Goal: Transaction & Acquisition: Purchase product/service

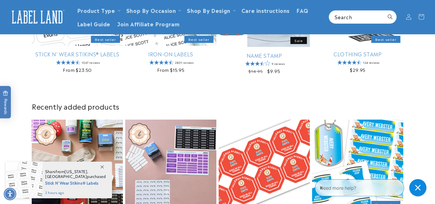
scroll to position [229, 0]
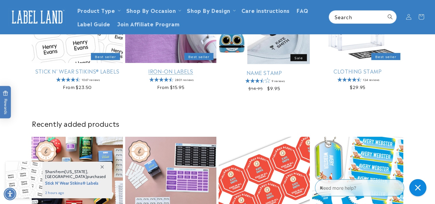
click at [169, 69] on link "Iron-On Labels" at bounding box center [170, 71] width 91 height 7
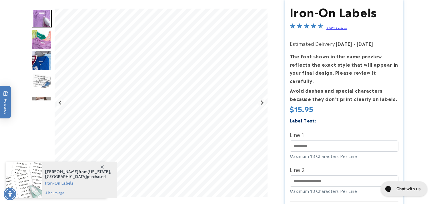
scroll to position [114, 0]
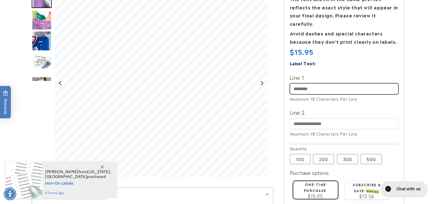
click at [300, 83] on input "Line 1" at bounding box center [344, 88] width 109 height 11
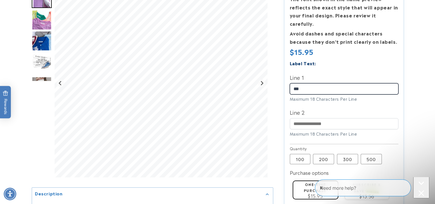
scroll to position [0, 0]
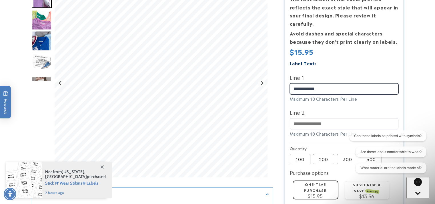
type input "**********"
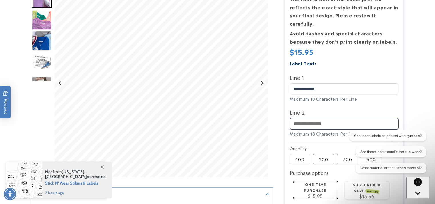
click at [327, 118] on input "Line 2" at bounding box center [344, 123] width 109 height 11
type input "**********"
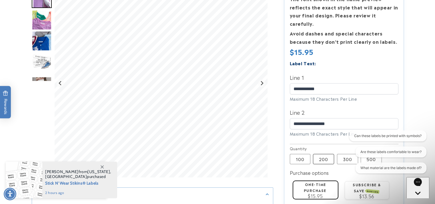
click at [320, 154] on label "200 Variant sold out or unavailable" at bounding box center [323, 159] width 21 height 10
click at [319, 182] on label "One-time purchase" at bounding box center [315, 186] width 23 height 11
click at [361, 165] on button "What material are the labels made of?" at bounding box center [390, 167] width 71 height 11
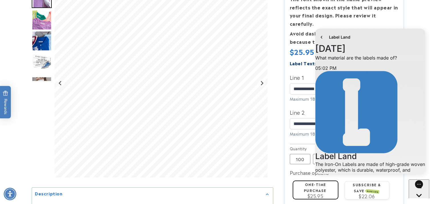
click at [323, 203] on icon "Jump to the latest message" at bounding box center [319, 205] width 5 height 5
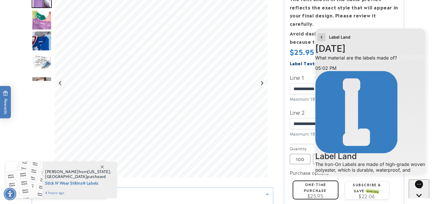
click at [321, 36] on icon "go to home page" at bounding box center [322, 37] width 6 height 7
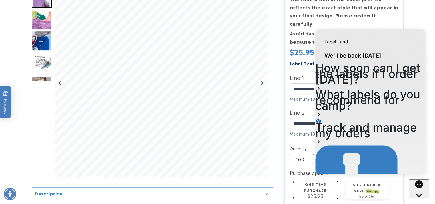
click at [314, 175] on div "Label Land We'll be back tomorrow How soon can I get the labels if I order toda…" at bounding box center [370, 102] width 118 height 152
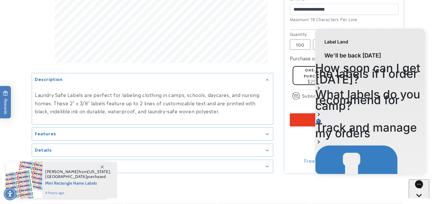
scroll to position [0, 0]
drag, startPoint x: 350, startPoint y: 39, endPoint x: 377, endPoint y: 3, distance: 44.7
click at [377, 26] on html "Label Land We'll be back tomorrow How soon can I get the labels if I order toda…" at bounding box center [370, 102] width 118 height 152
click at [378, 38] on div "Label Land" at bounding box center [370, 39] width 110 height 21
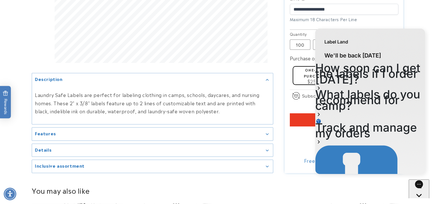
drag, startPoint x: 392, startPoint y: 34, endPoint x: 393, endPoint y: 52, distance: 18.0
click at [393, 52] on div "Label Land We'll be back tomorrow How soon can I get the labels if I order toda…" at bounding box center [370, 161] width 110 height 265
click at [394, 33] on div "Label Land" at bounding box center [370, 39] width 110 height 21
